Goal: Information Seeking & Learning: Learn about a topic

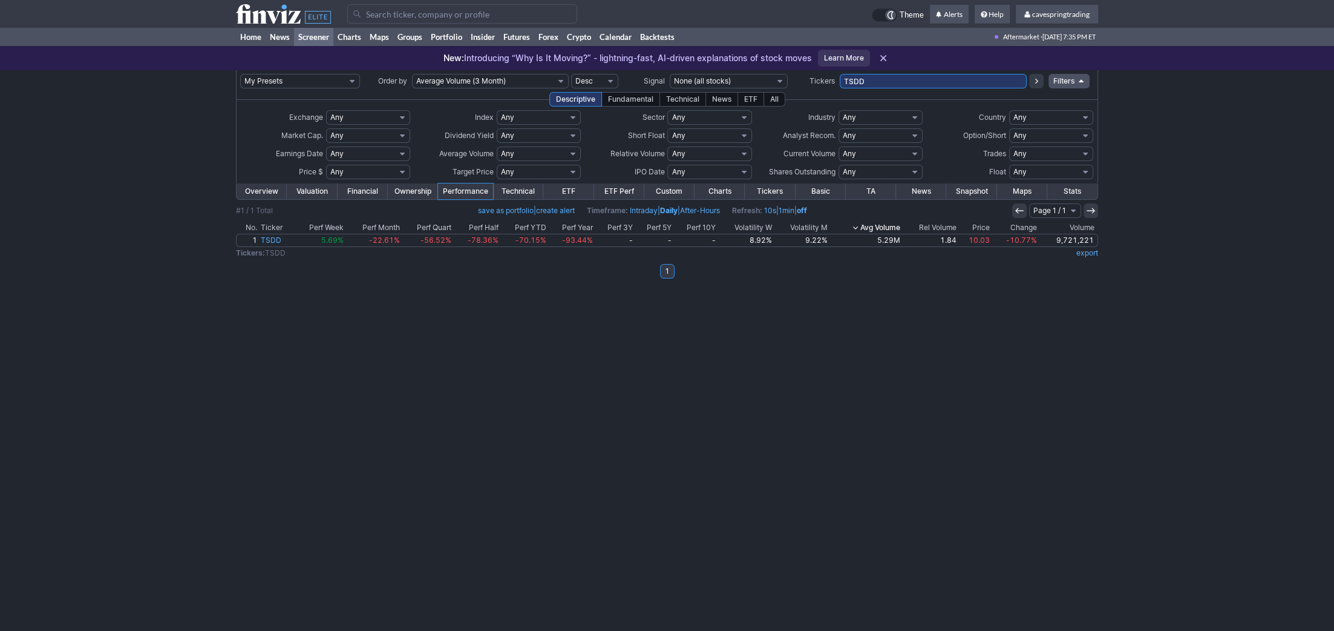
drag, startPoint x: 910, startPoint y: 75, endPoint x: 426, endPoint y: 57, distance: 483.9
click at [840, 74] on input "TSDD" at bounding box center [933, 81] width 187 height 15
type input "fhn,hal,hyg,ief,iefa,ing,ivz,jnk,mbb,ppl,schz,shy,shyg,sony,spab,spdw,splb,splg…"
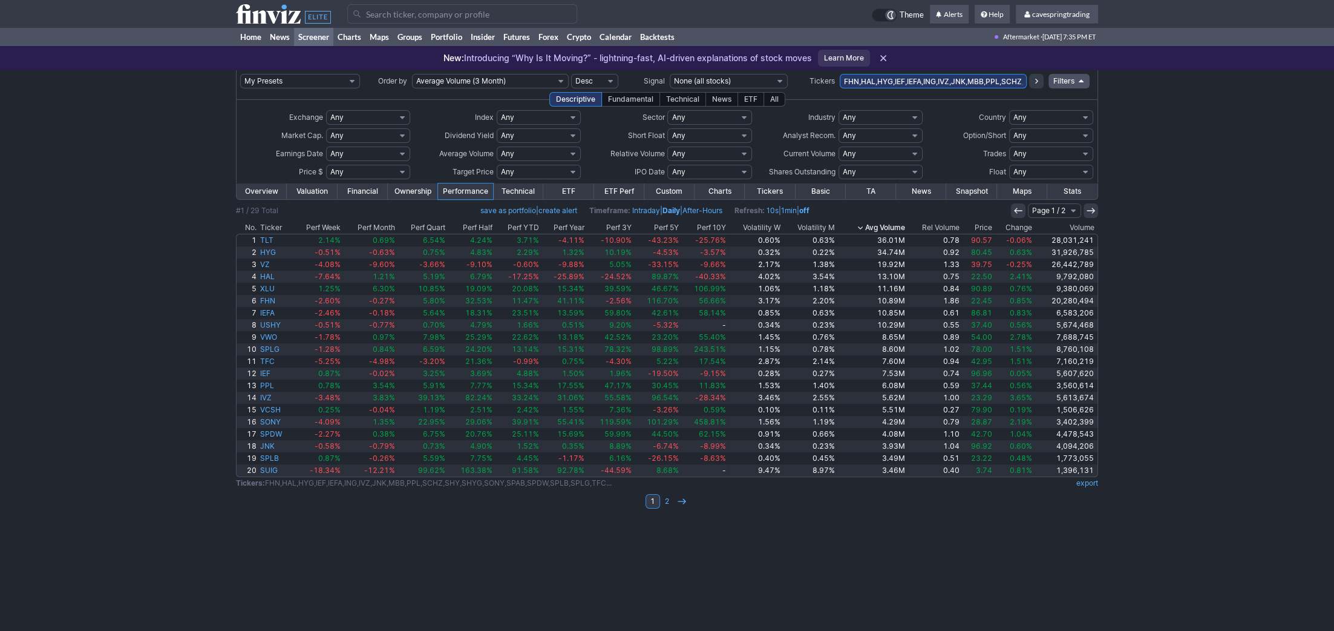
click at [772, 222] on th "Volatility W" at bounding box center [755, 228] width 54 height 12
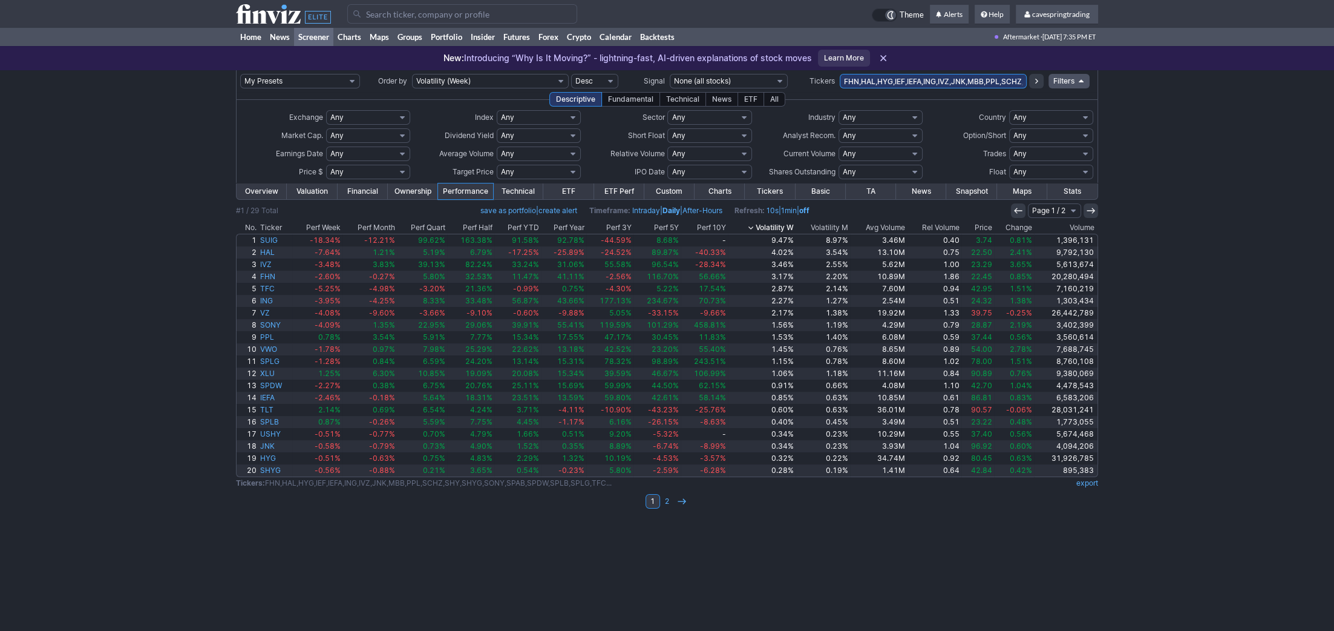
drag, startPoint x: 785, startPoint y: 234, endPoint x: 784, endPoint y: 227, distance: 7.3
click at [784, 234] on link "9.47%" at bounding box center [762, 240] width 68 height 12
click at [786, 227] on th "Volatility W" at bounding box center [762, 228] width 68 height 12
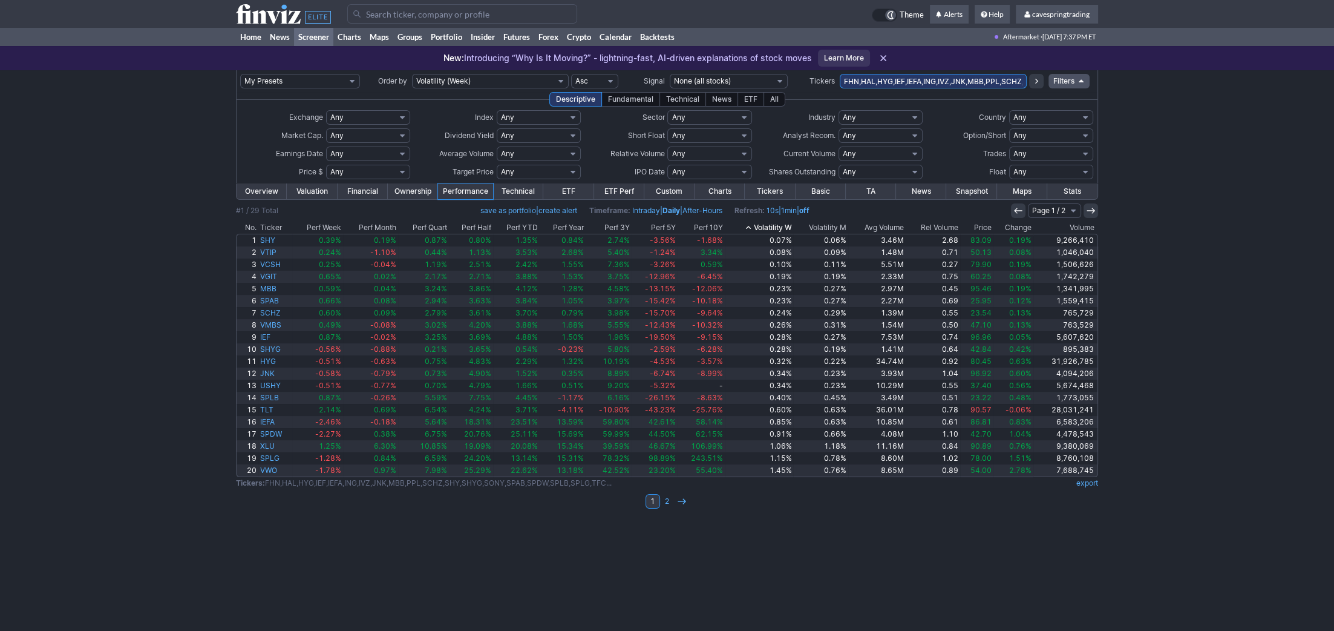
click at [275, 225] on th "Ticker" at bounding box center [275, 228] width 34 height 12
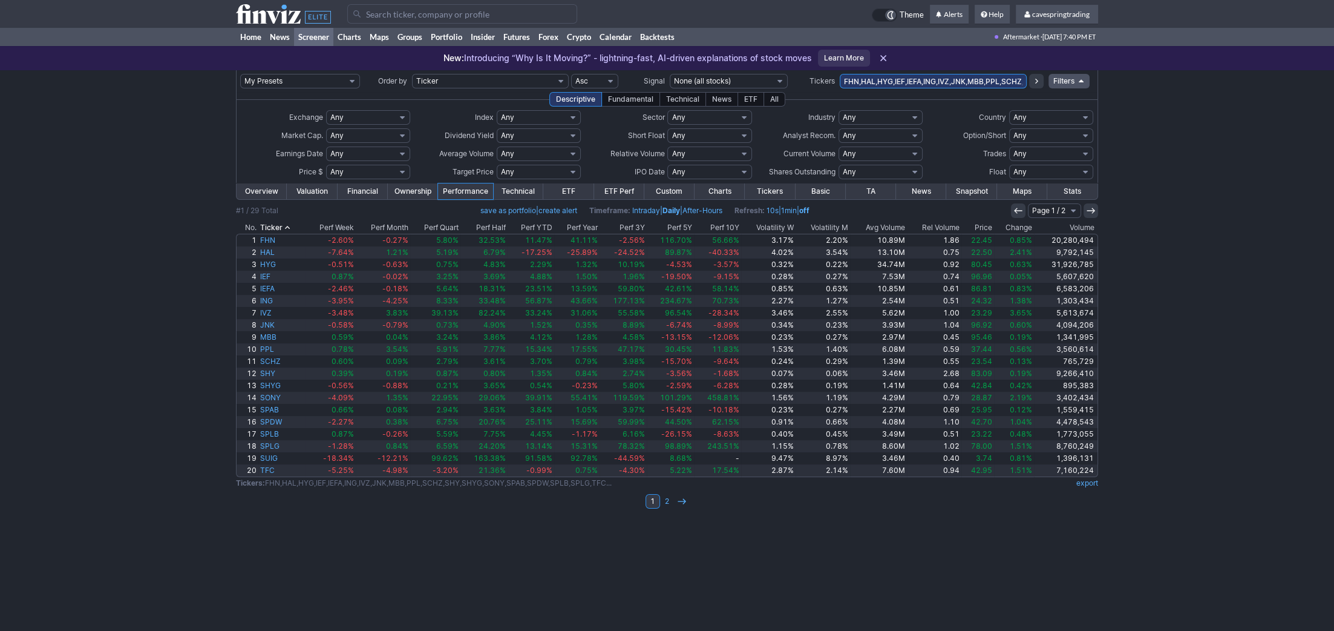
click at [952, 84] on input "FHN,HAL,HYG,IEF,IEFA,ING,IVZ,JNK,MBB,PPL,SCHZ,SHY,SHYG,SONY,SPAB,SPDW,SPLB,SPLG…" at bounding box center [933, 81] width 187 height 15
type input "efa,fhn,hyg,ief,iefa,iemg,jnk,mbb,schz,shy,shyg,tfc,ushy,usig,vcsh,vtip"
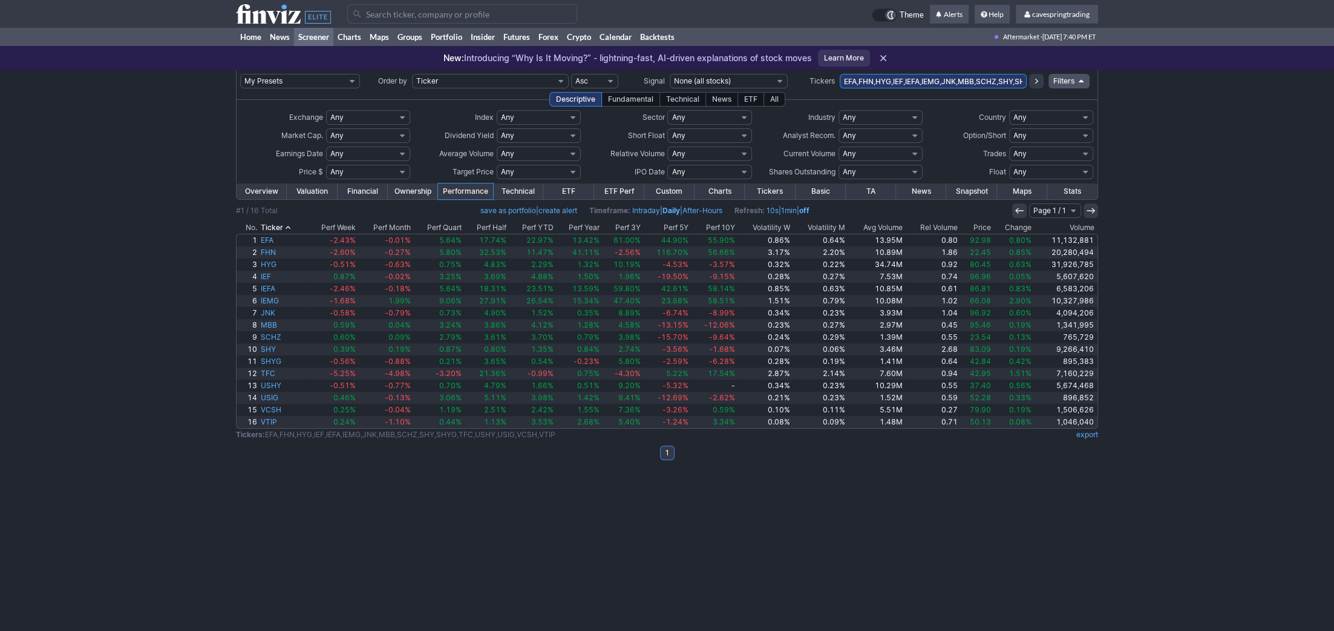
click at [985, 226] on th "Price" at bounding box center [976, 228] width 33 height 12
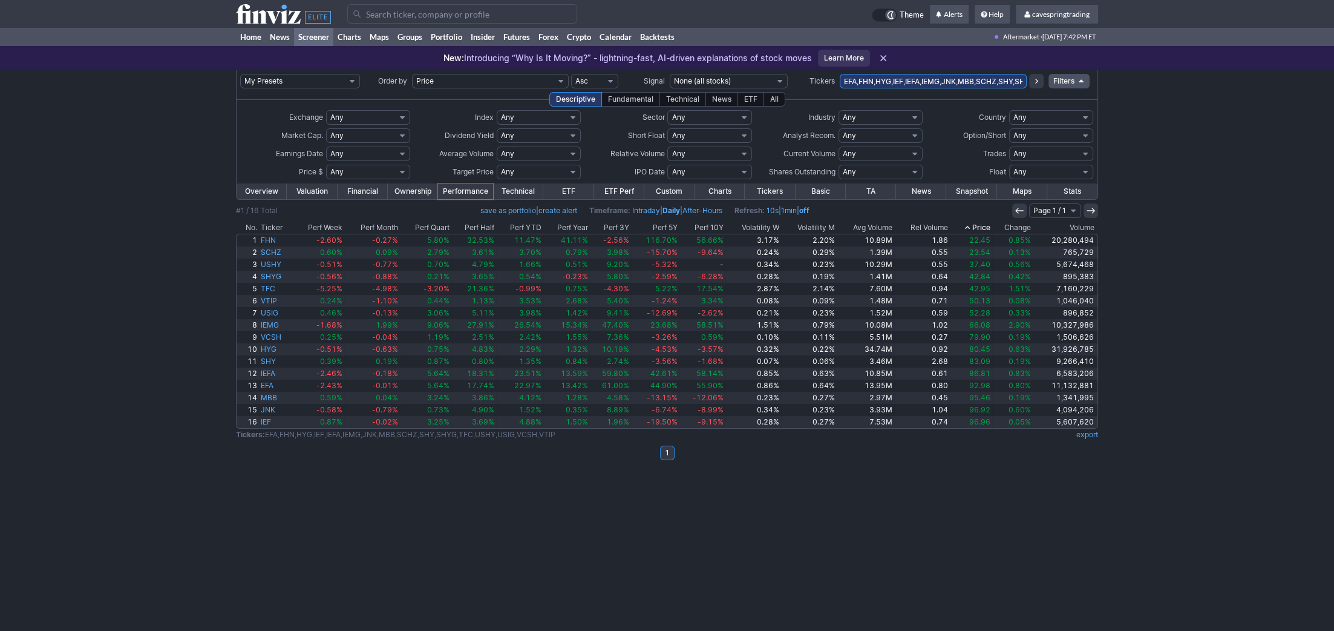
click at [911, 75] on input "EFA,FHN,HYG,IEF,IEFA,IEMG,JNK,MBB,SCHZ,SHY,SHYG,TFC,USHY,USIG,VCSH,VTIP" at bounding box center [933, 81] width 187 height 15
type input "bac,efa,fhn,hal,ing,ivz,ppl,sony,tfc,vz"
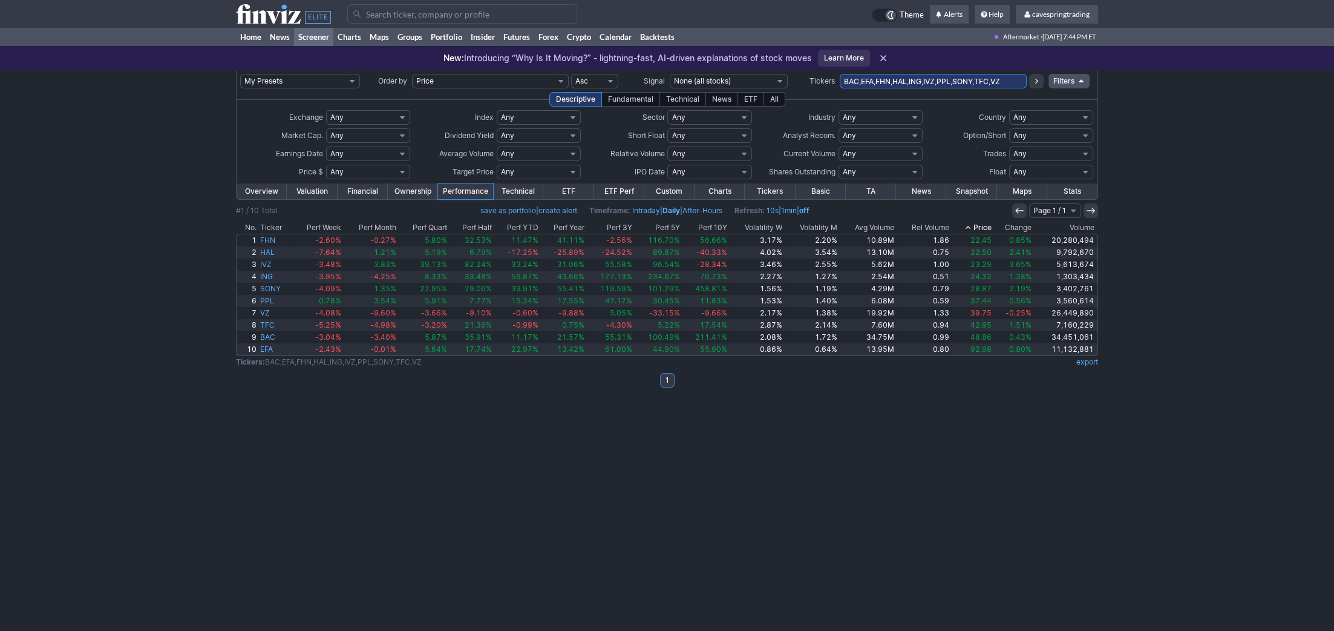
click at [945, 85] on input "BAC,EFA,FHN,HAL,ING,IVZ,PPL,SONY,TFC,VZ" at bounding box center [933, 81] width 187 height 15
type input "BAC,EFA,FHN,HAL,IVZ,PPL,SONY,TFC,VZ,mub"
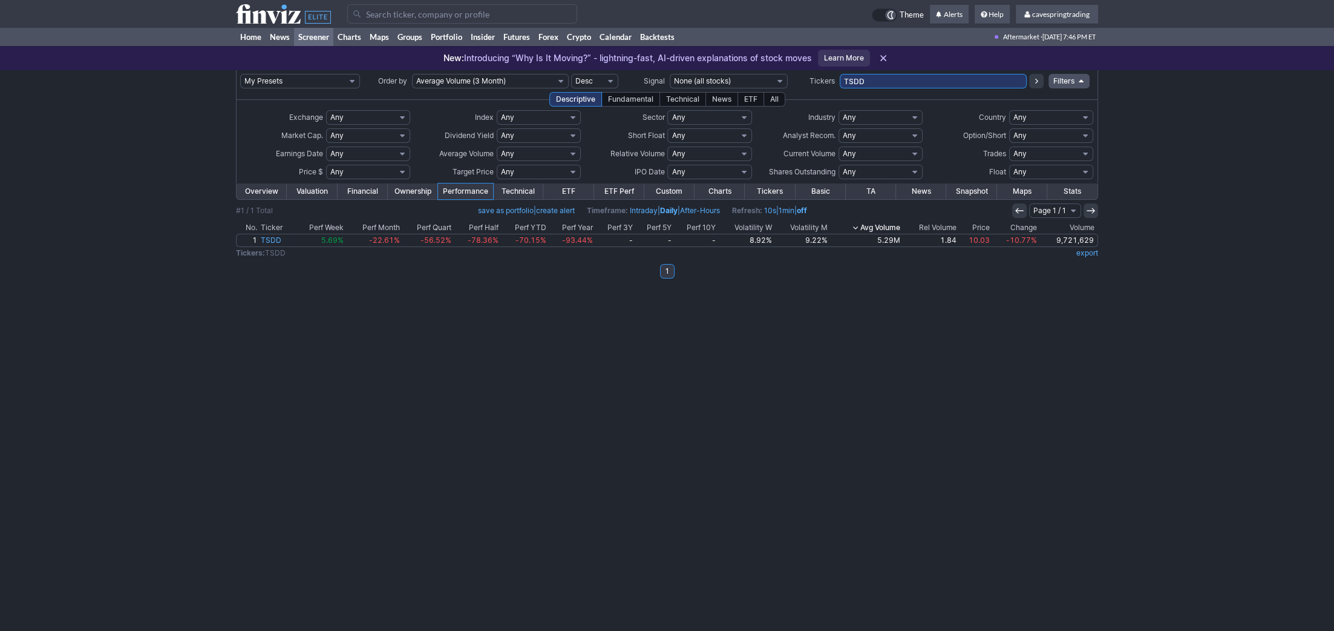
click at [888, 77] on input "TSDD" at bounding box center [933, 81] width 187 height 15
type input "efa,iefa,ief,jnk,mbb,shy,tlt"
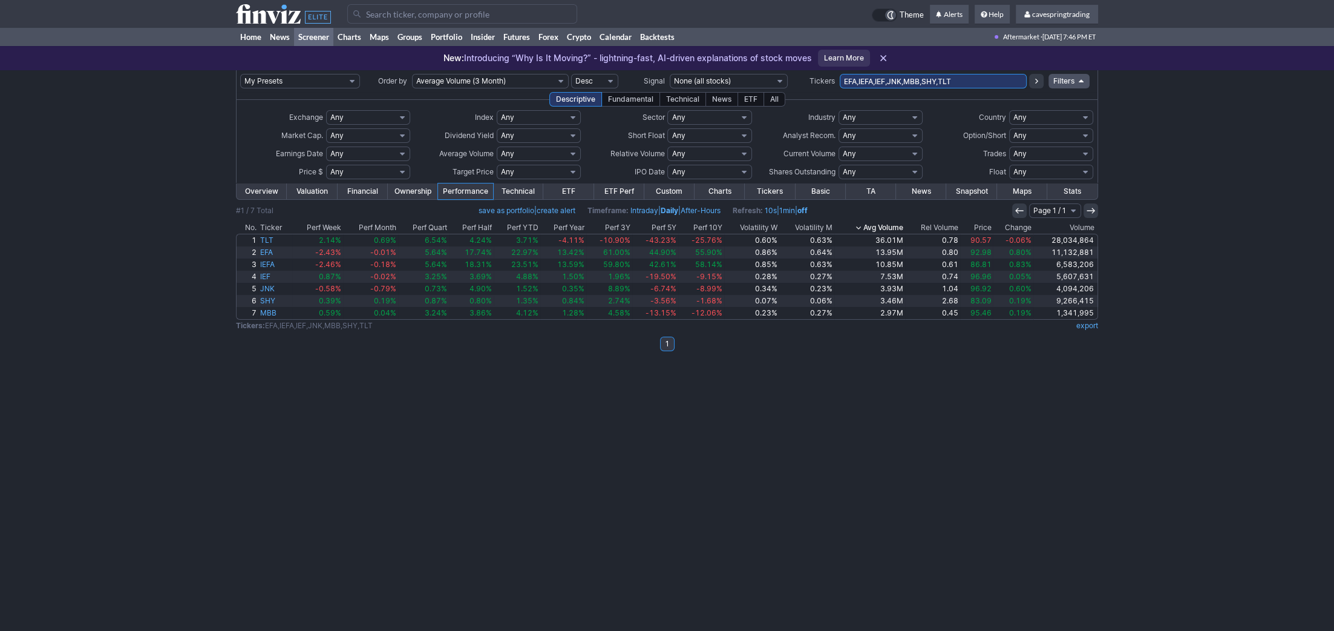
click at [981, 228] on th "Price" at bounding box center [976, 228] width 33 height 12
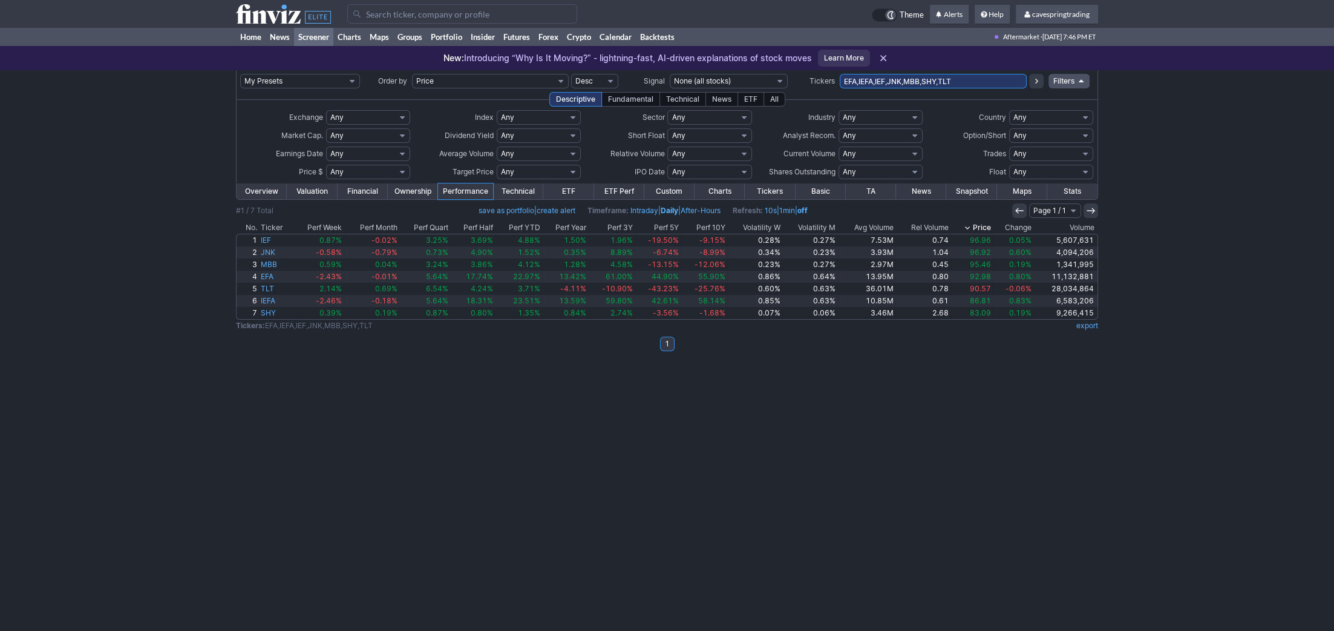
click at [823, 227] on th "Volatility M" at bounding box center [810, 228] width 55 height 12
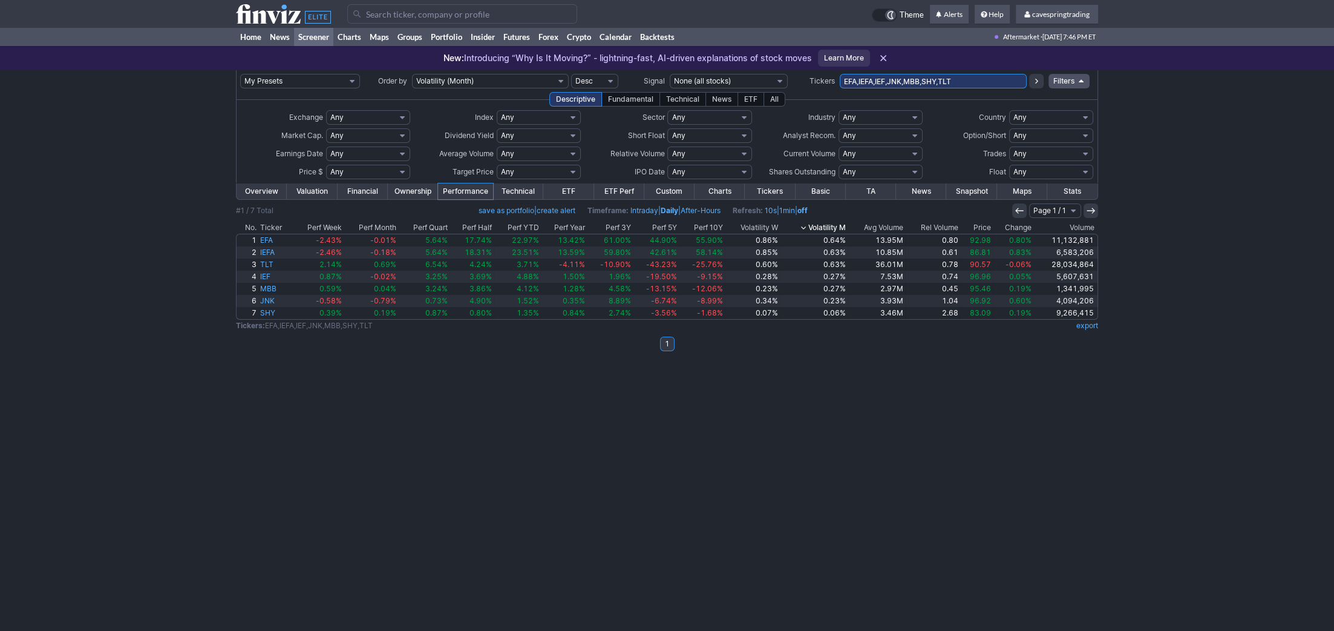
click at [787, 226] on th "Volatility M" at bounding box center [814, 228] width 68 height 12
click at [776, 226] on th "Volatility W" at bounding box center [752, 228] width 55 height 12
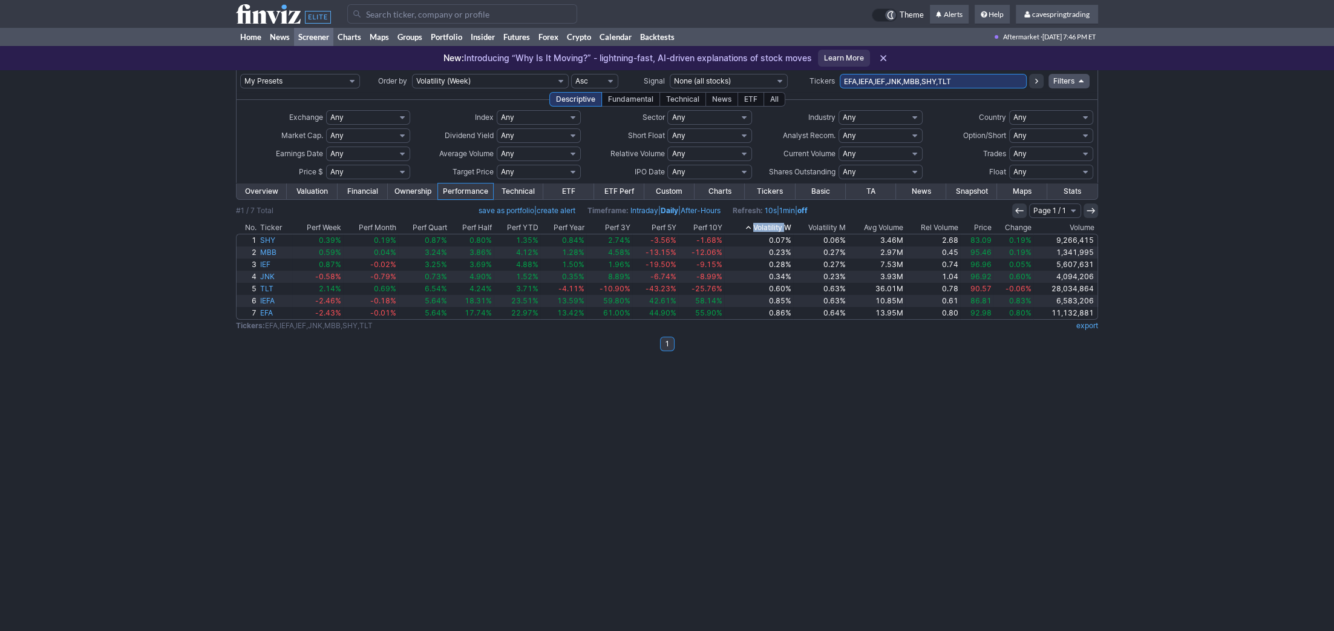
click at [776, 226] on th "Volatility W" at bounding box center [758, 228] width 68 height 12
